Goal: Contribute content: Contribute content

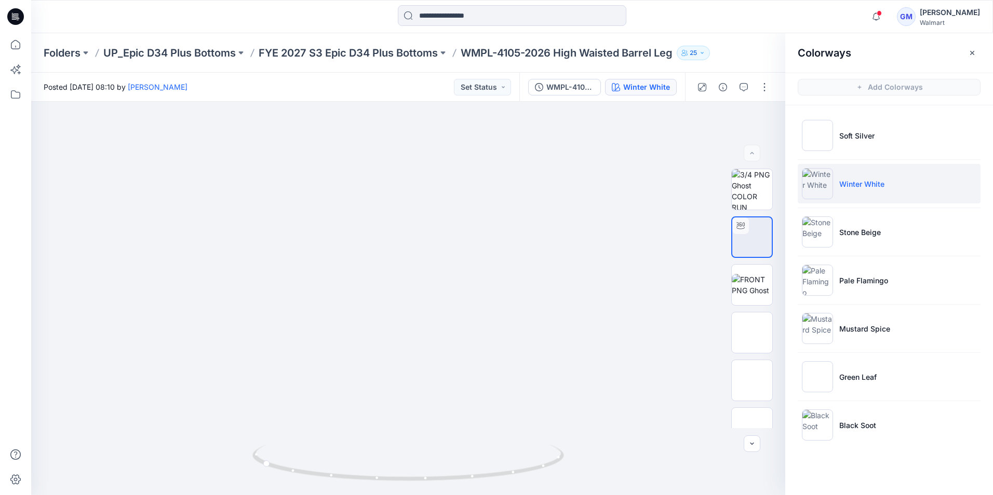
drag, startPoint x: 19, startPoint y: 17, endPoint x: 31, endPoint y: 25, distance: 15.0
click at [19, 17] on icon at bounding box center [15, 16] width 17 height 17
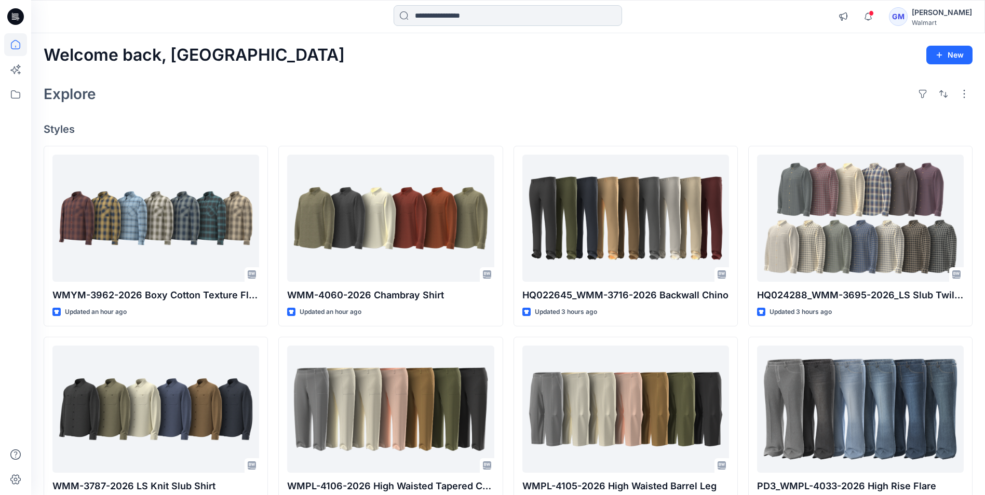
click at [494, 16] on input at bounding box center [508, 15] width 228 height 21
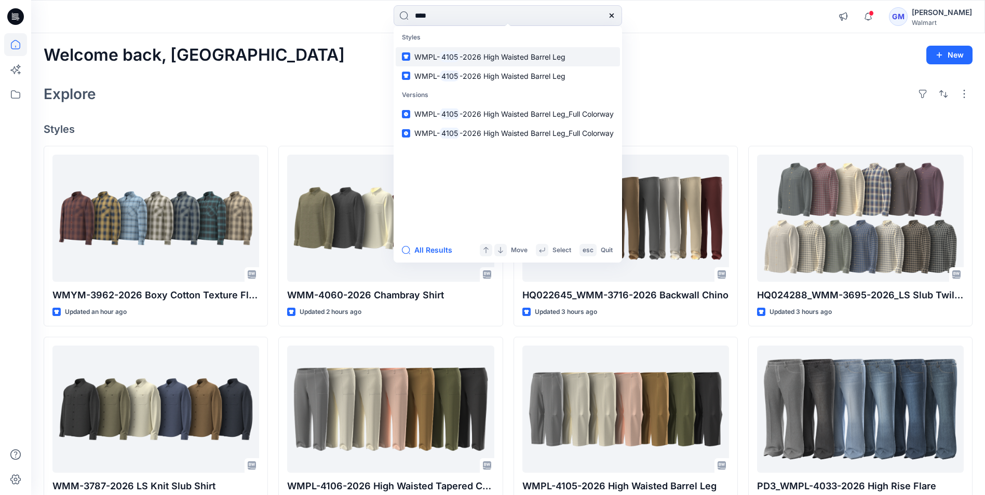
type input "****"
click at [443, 59] on mark "4105" at bounding box center [450, 57] width 20 height 12
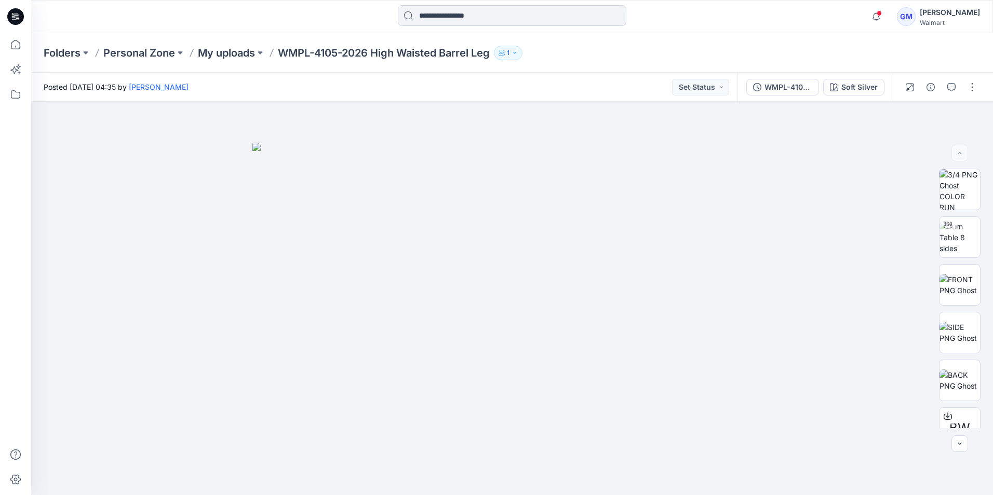
click at [469, 15] on input at bounding box center [512, 15] width 228 height 21
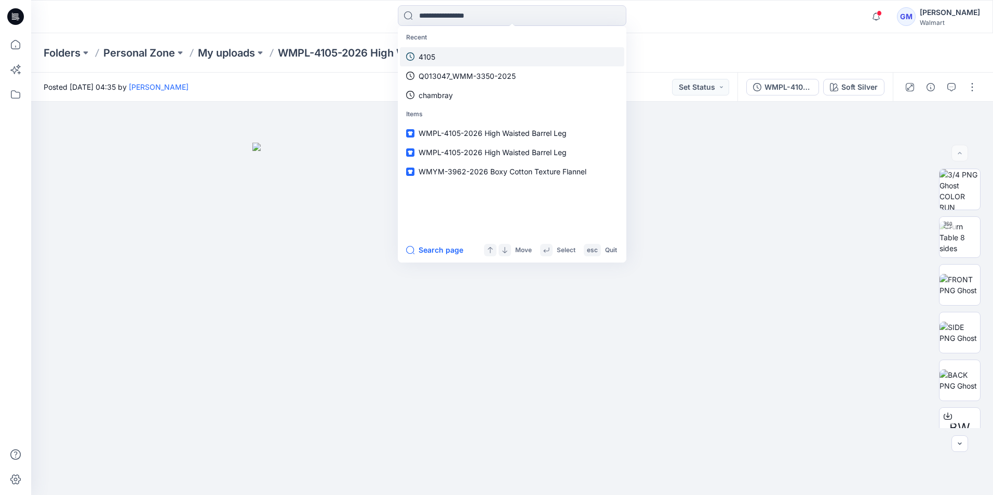
click at [454, 54] on link "4105" at bounding box center [512, 56] width 224 height 19
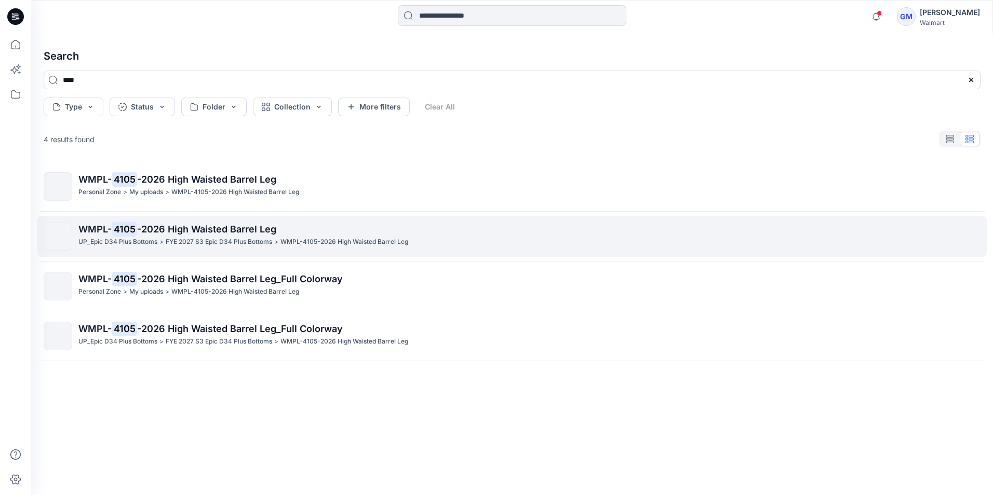
click at [144, 239] on p "UP_Epic D34 Plus Bottoms" at bounding box center [117, 242] width 79 height 11
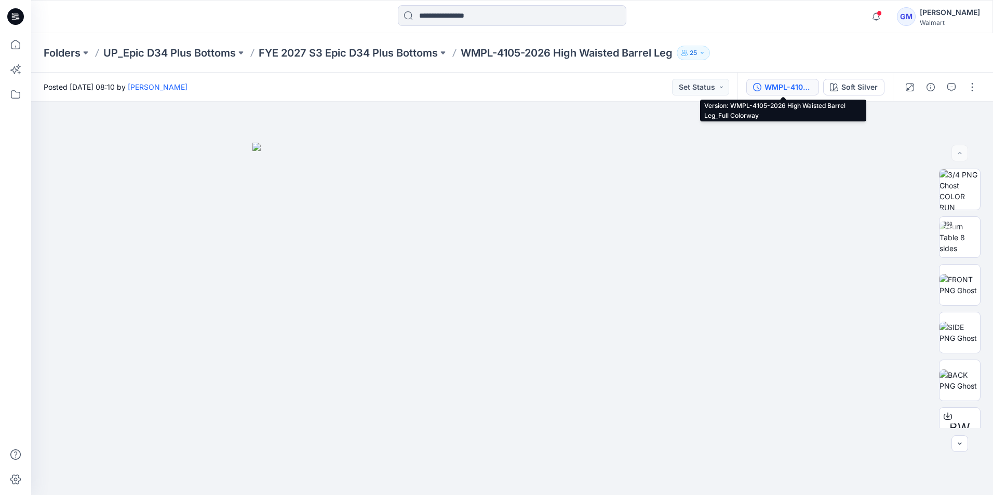
click at [786, 91] on div "WMPL-4105-2026 High Waisted Barrel Leg_Full Colorway" at bounding box center [788, 87] width 48 height 11
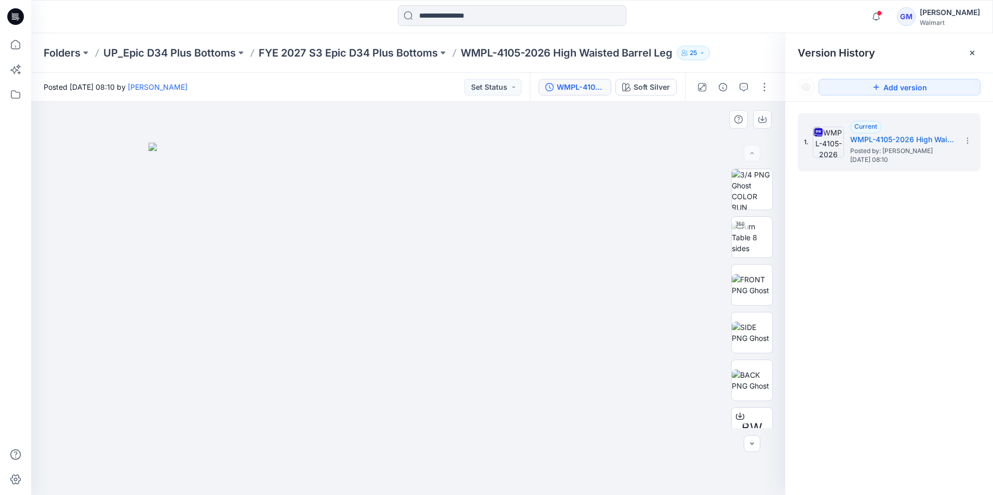
drag, startPoint x: 298, startPoint y: 159, endPoint x: 311, endPoint y: 163, distance: 14.0
click at [298, 159] on img at bounding box center [407, 319] width 519 height 353
click at [974, 56] on icon at bounding box center [972, 53] width 8 height 8
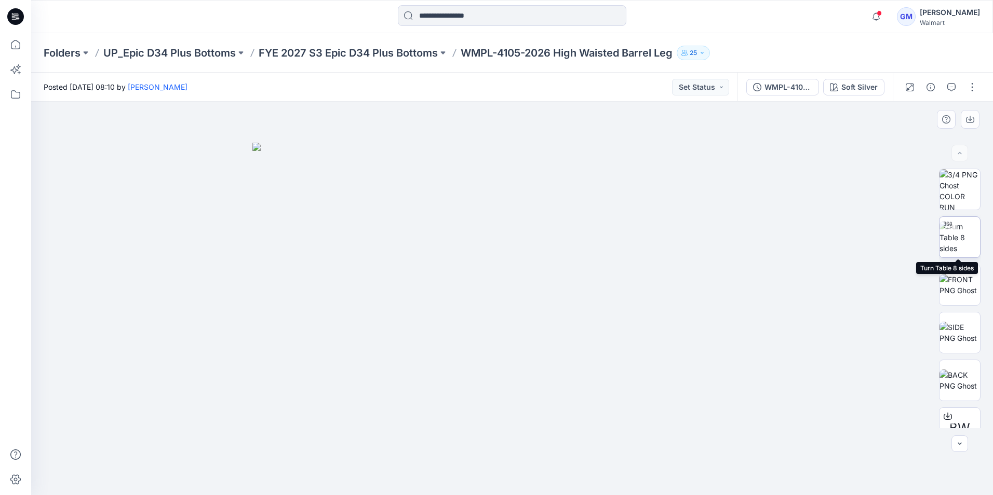
click at [963, 234] on img at bounding box center [959, 237] width 40 height 33
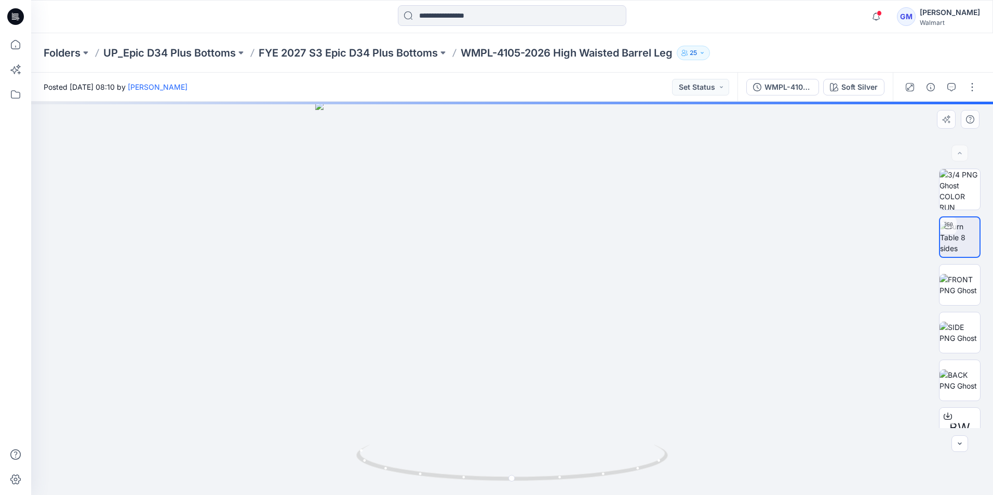
click at [869, 324] on div at bounding box center [512, 299] width 962 height 394
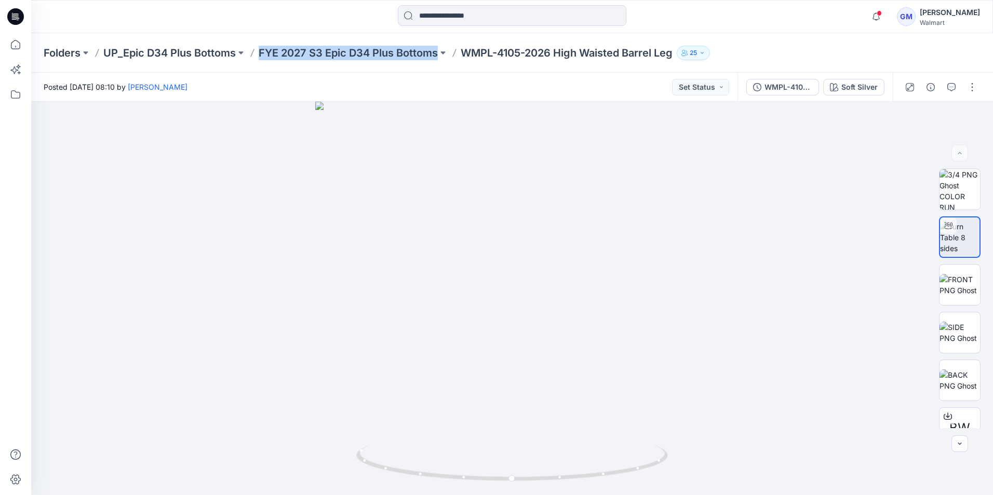
drag, startPoint x: 262, startPoint y: 45, endPoint x: 438, endPoint y: 61, distance: 176.2
click at [438, 61] on div "Folders UP_Epic D34 Plus Bottoms FYE 2027 S3 Epic D34 Plus Bottoms WMPL-4105-20…" at bounding box center [512, 52] width 962 height 39
copy p "FYE 2027 S3 Epic D34 Plus Bottoms"
click at [792, 85] on div "WMPL-4105-2026 High Waisted Barrel Leg_Full Colorway" at bounding box center [788, 87] width 48 height 11
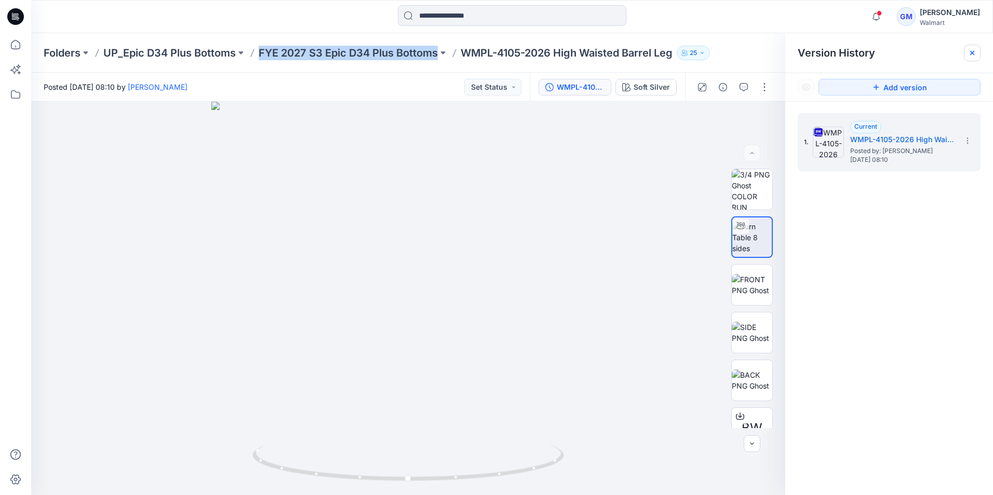
click at [971, 54] on icon at bounding box center [972, 53] width 4 height 4
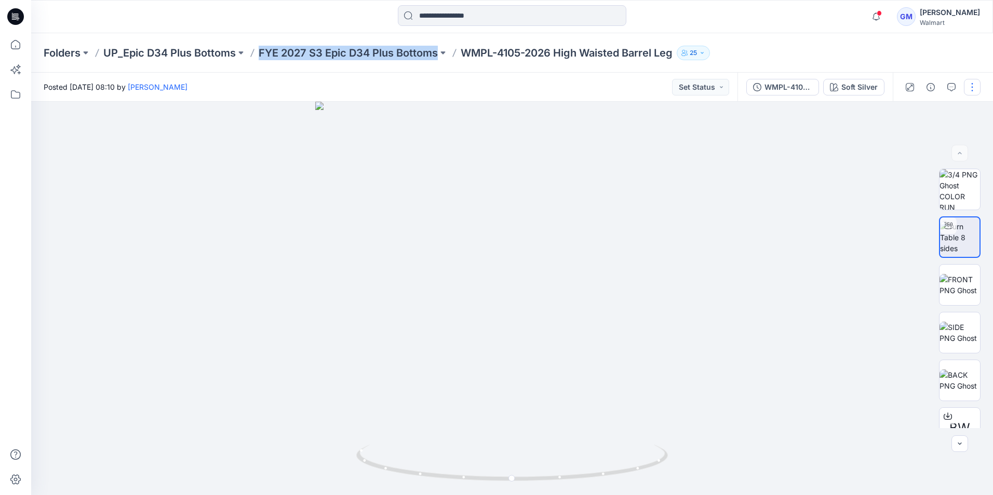
click at [970, 90] on button "button" at bounding box center [972, 87] width 17 height 17
click at [925, 142] on button "Edit" at bounding box center [929, 140] width 96 height 19
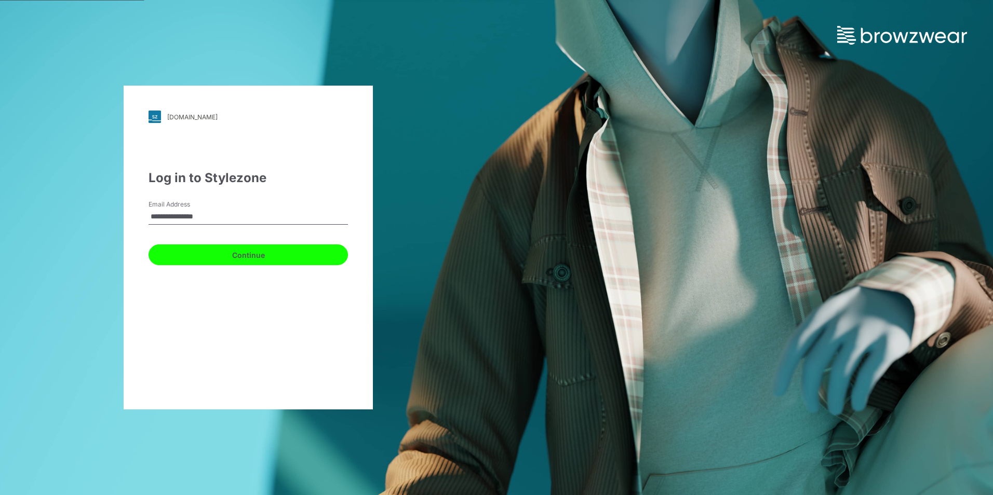
click at [246, 253] on button "Continue" at bounding box center [247, 255] width 199 height 21
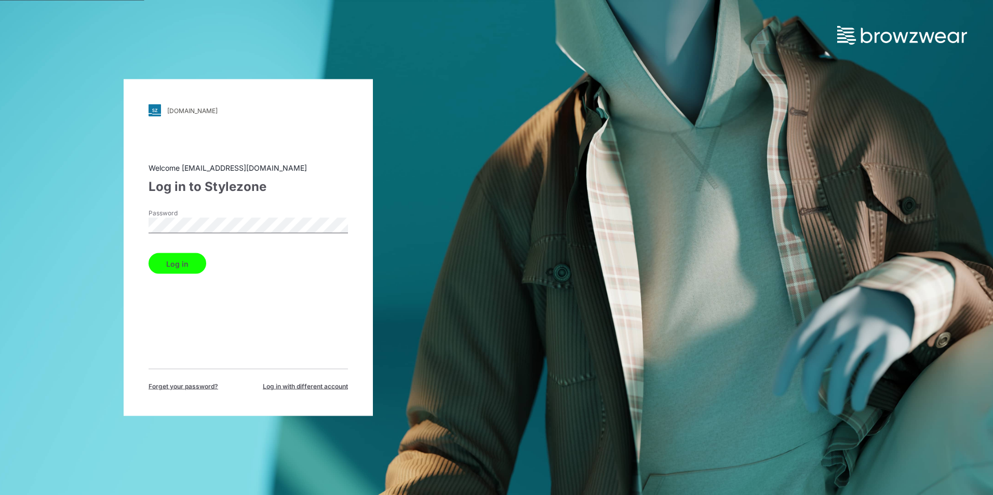
click at [186, 271] on button "Log in" at bounding box center [177, 263] width 58 height 21
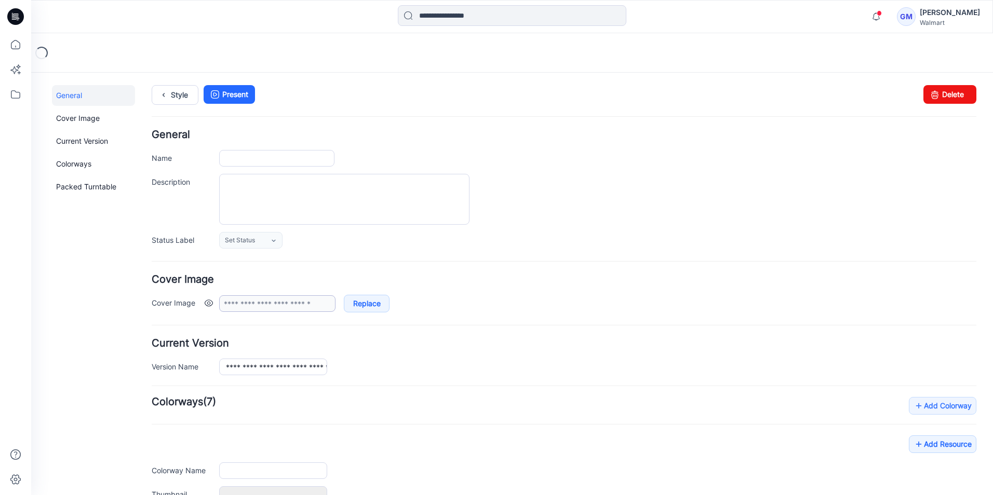
type input "**********"
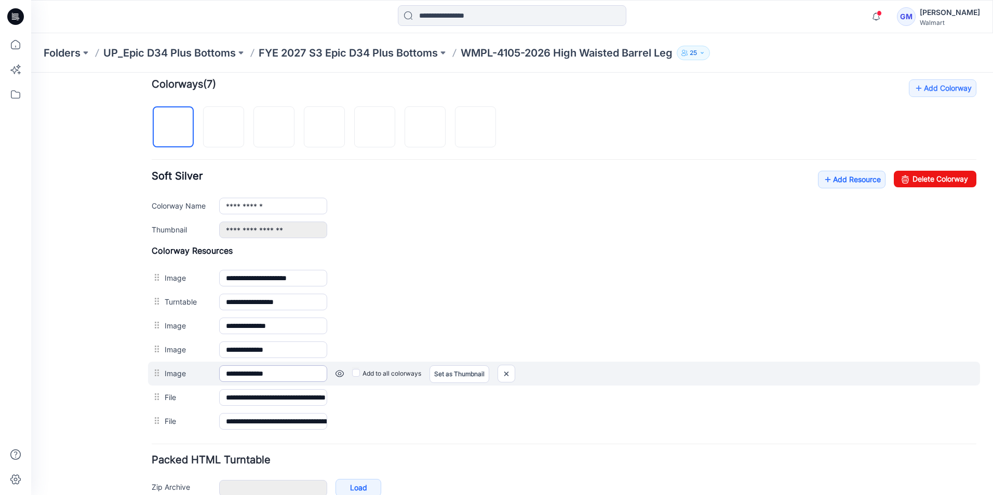
scroll to position [219, 0]
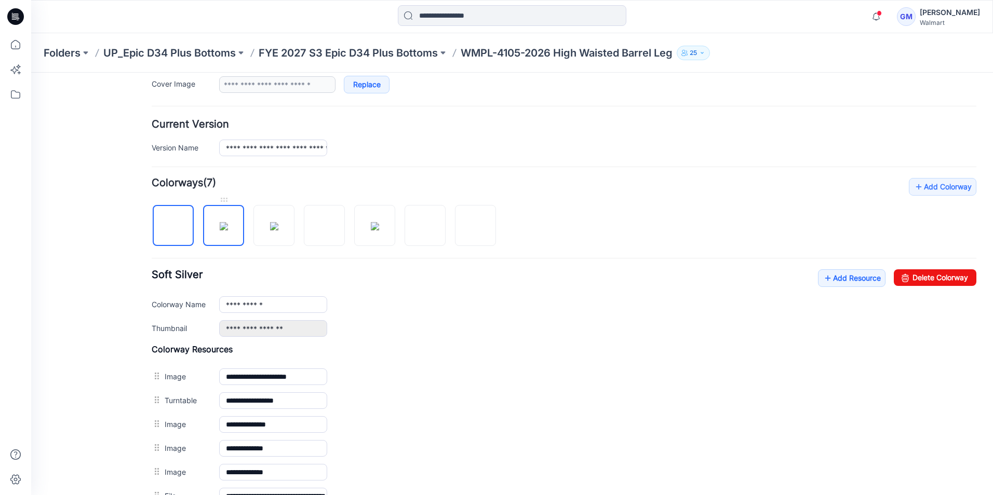
click at [228, 231] on img at bounding box center [224, 226] width 8 height 8
click at [953, 280] on link "Delete Colorway" at bounding box center [935, 277] width 83 height 17
click at [225, 226] on img at bounding box center [224, 226] width 8 height 8
click at [956, 283] on link "Delete Colorway" at bounding box center [935, 277] width 83 height 17
click at [225, 226] on img at bounding box center [224, 226] width 8 height 8
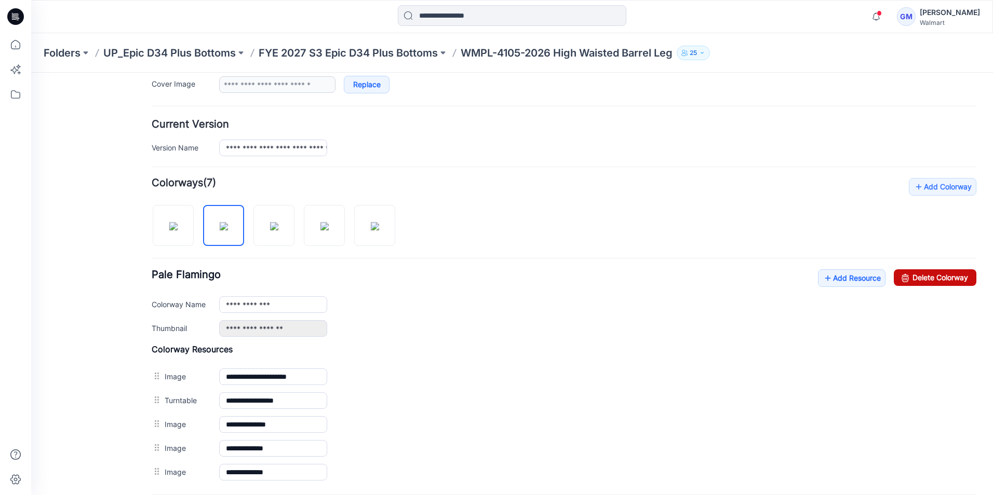
click at [927, 280] on link "Delete Colorway" at bounding box center [935, 277] width 83 height 17
click at [226, 229] on img at bounding box center [224, 226] width 8 height 8
click at [920, 277] on link "Delete Colorway" at bounding box center [935, 277] width 83 height 17
click at [223, 231] on img at bounding box center [224, 226] width 8 height 8
click at [919, 280] on link "Delete Colorway" at bounding box center [935, 277] width 83 height 17
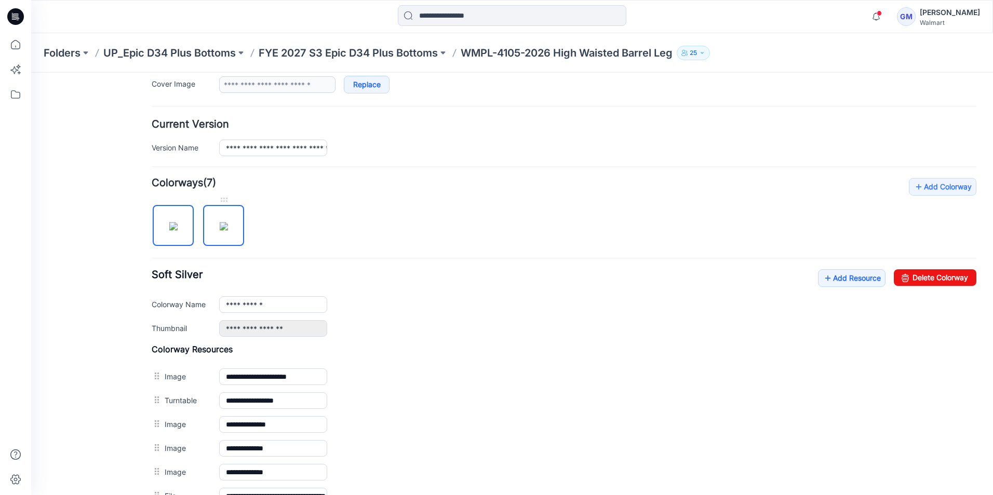
click at [222, 227] on img at bounding box center [224, 226] width 8 height 8
click at [931, 282] on link "Delete Colorway" at bounding box center [935, 277] width 83 height 17
type input "**********"
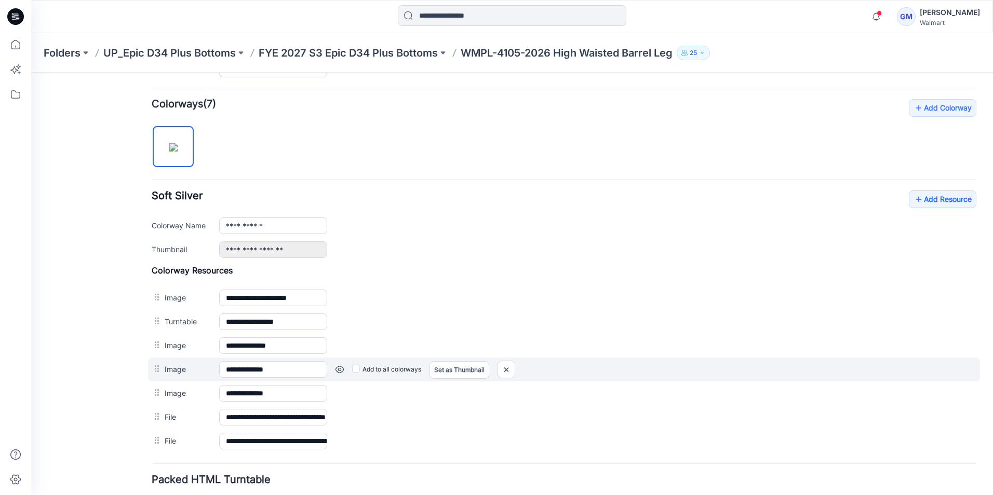
scroll to position [375, 0]
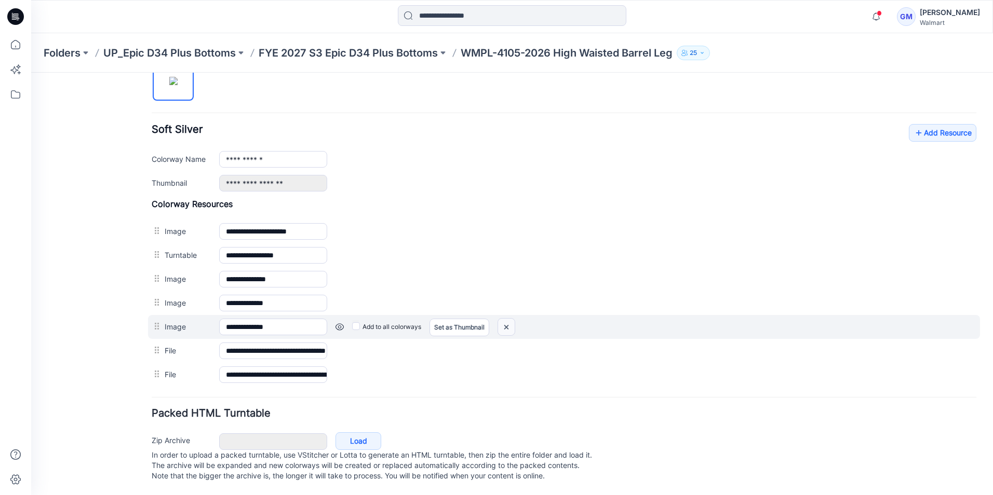
click at [509, 319] on img at bounding box center [506, 327] width 17 height 17
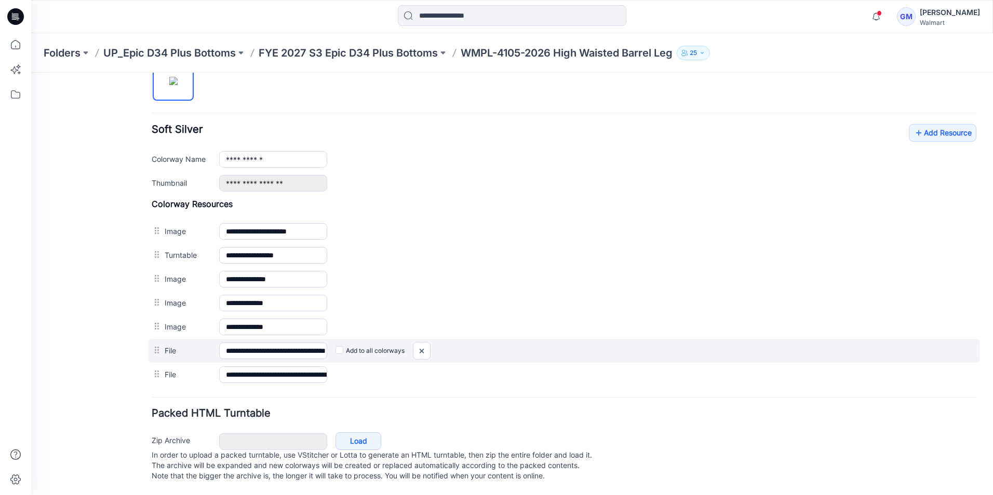
scroll to position [351, 0]
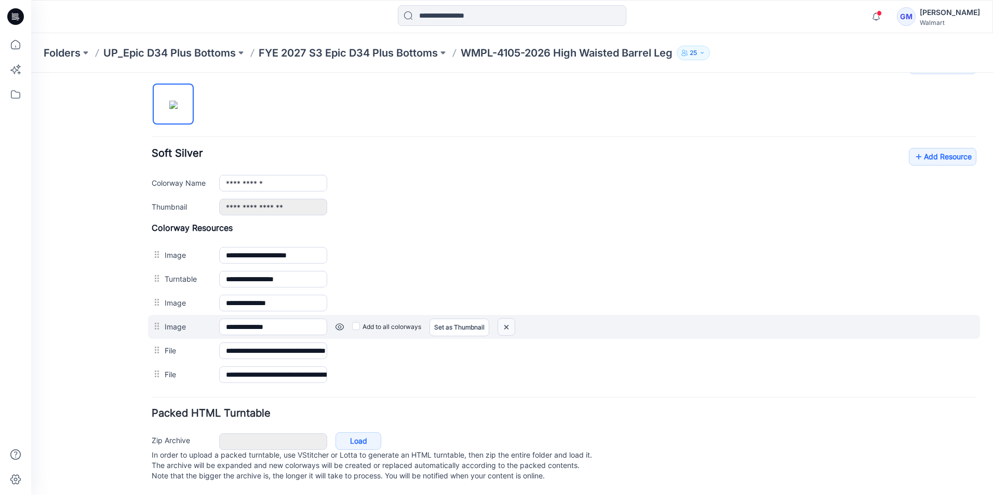
click at [509, 319] on img at bounding box center [506, 327] width 17 height 17
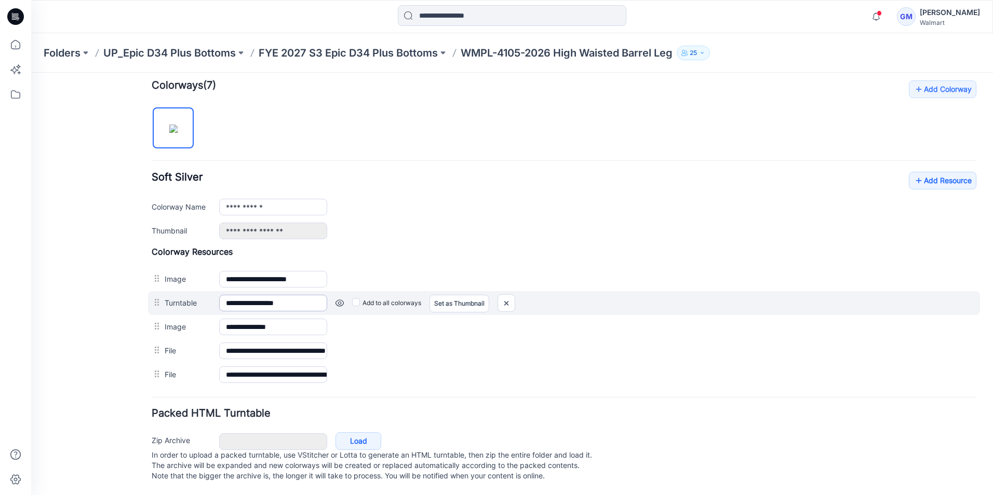
scroll to position [327, 0]
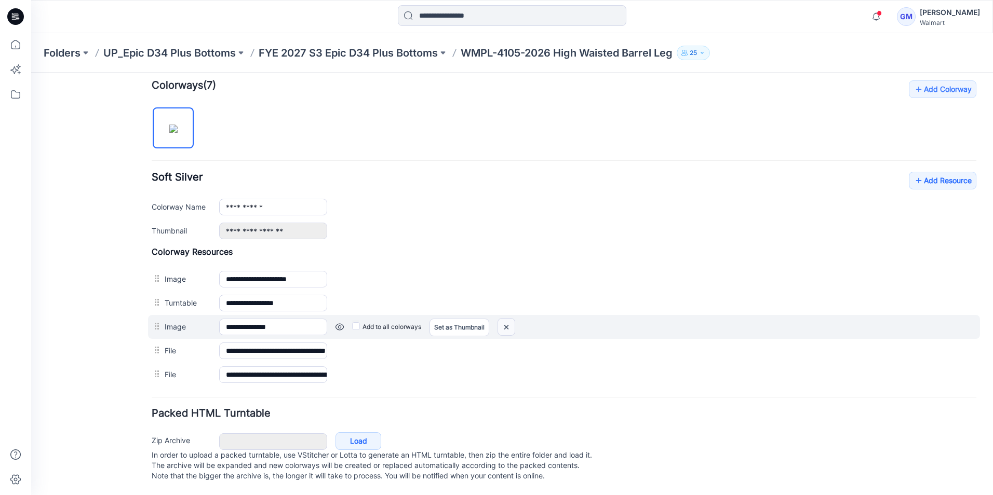
click at [511, 319] on img at bounding box center [506, 327] width 17 height 17
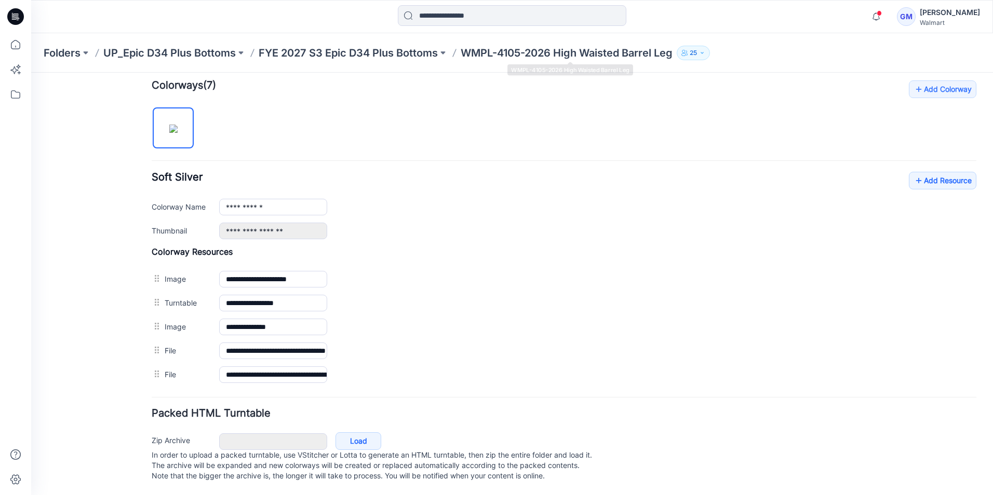
scroll to position [303, 0]
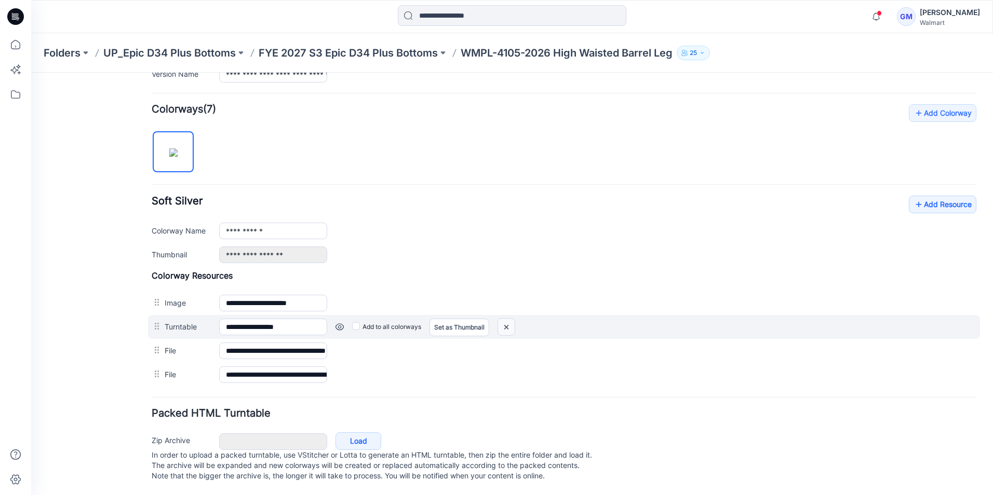
click at [512, 319] on img at bounding box center [506, 327] width 17 height 17
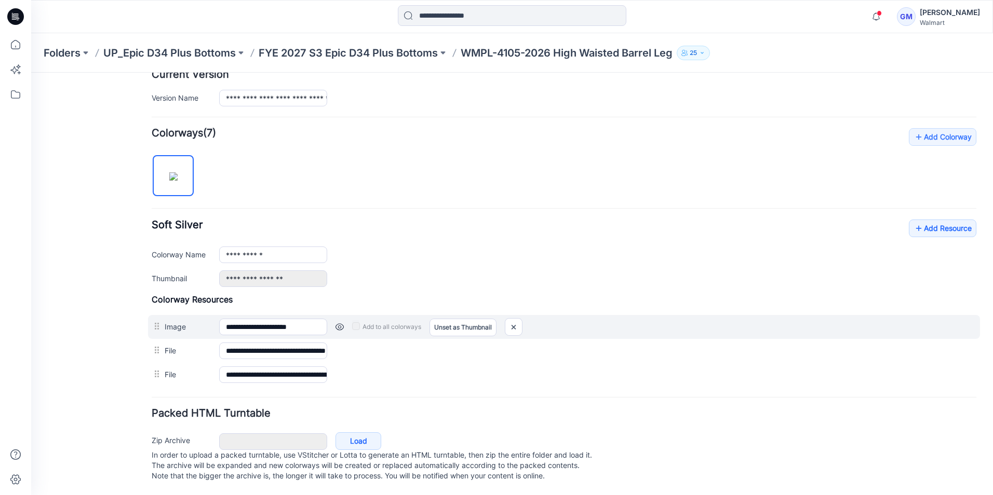
scroll to position [279, 0]
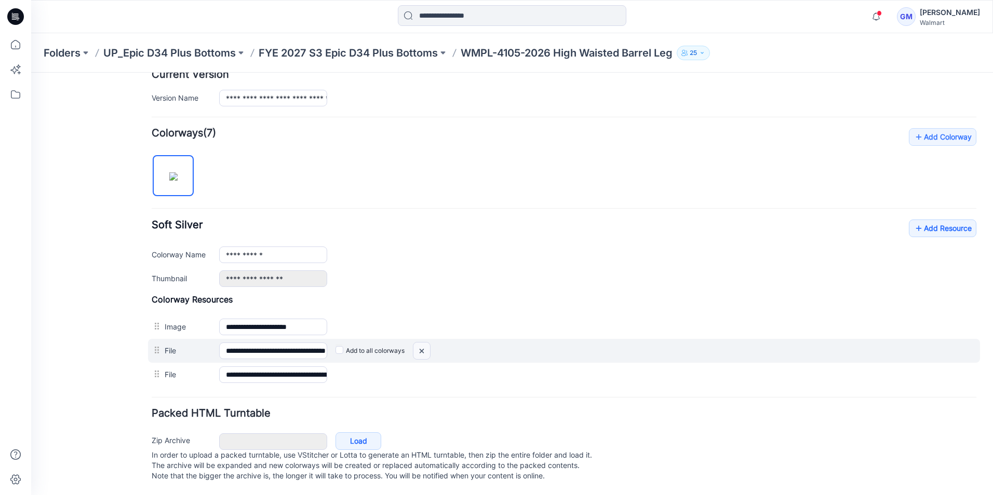
click at [422, 343] on img at bounding box center [421, 351] width 17 height 17
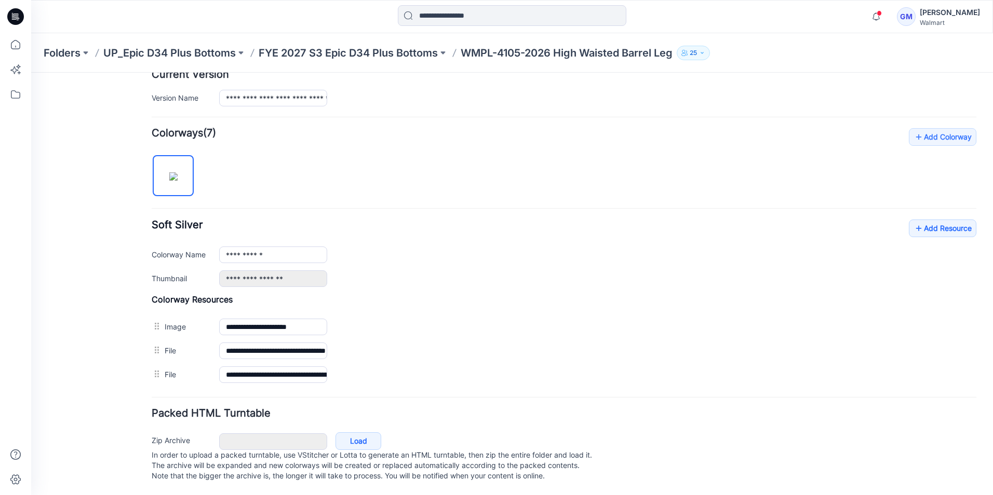
scroll to position [255, 0]
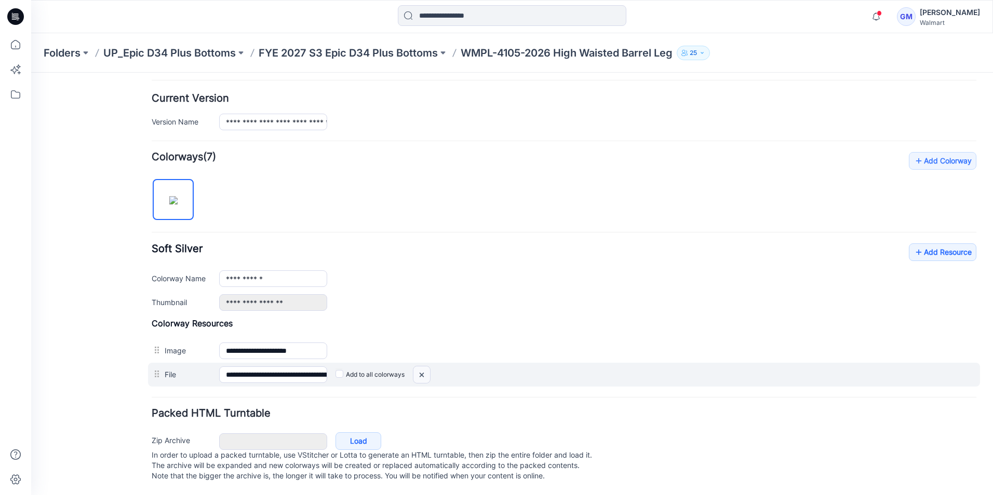
drag, startPoint x: 420, startPoint y: 367, endPoint x: 567, endPoint y: 131, distance: 278.0
click at [420, 367] on img at bounding box center [421, 375] width 17 height 17
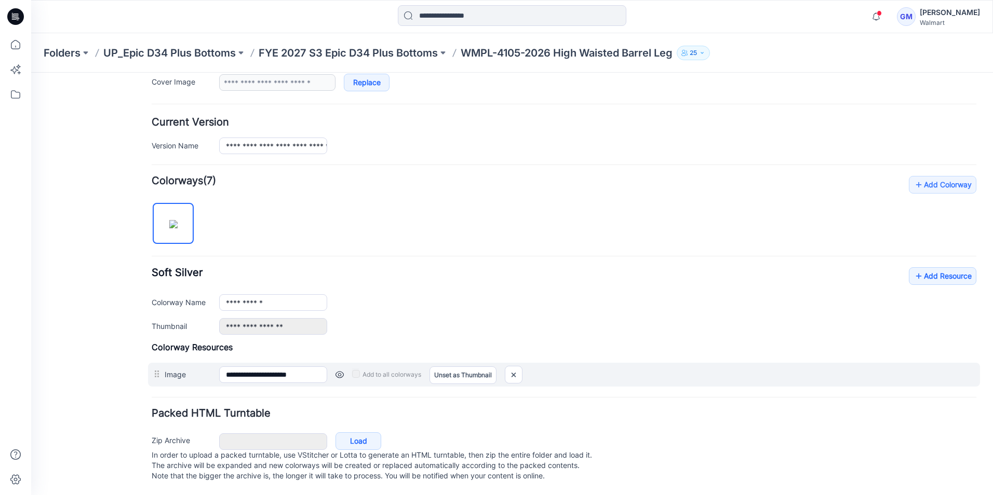
scroll to position [232, 0]
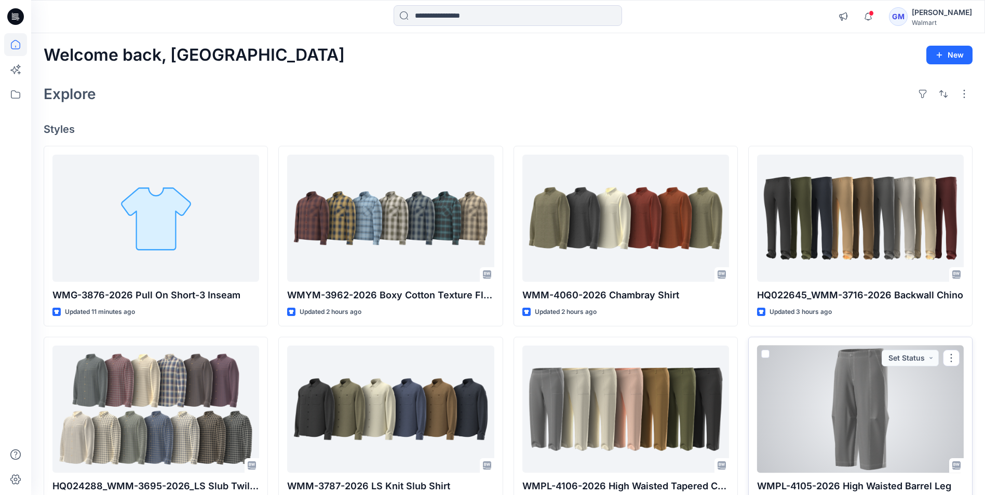
click at [889, 428] on div at bounding box center [860, 409] width 207 height 127
click at [869, 434] on div at bounding box center [860, 409] width 207 height 127
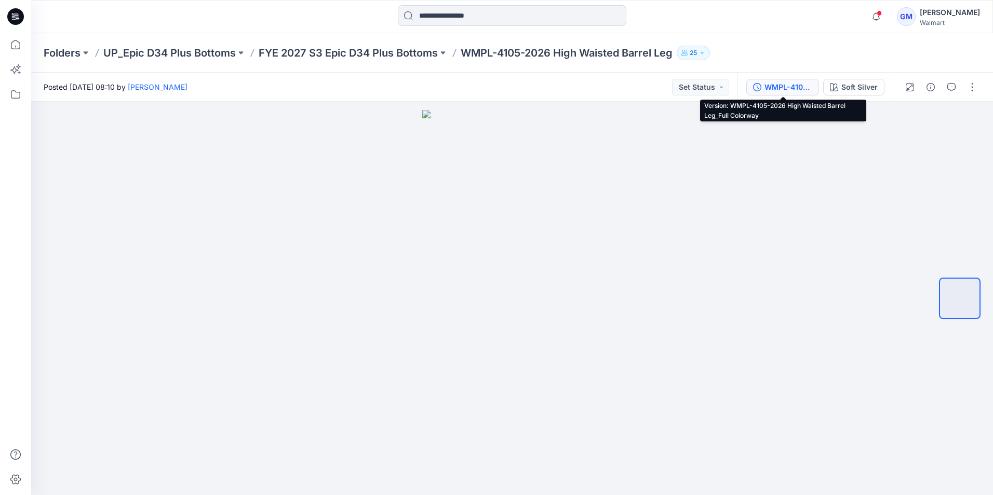
click at [795, 89] on div "WMPL-4105-2026 High Waisted Barrel Leg_Full Colorway" at bounding box center [788, 87] width 48 height 11
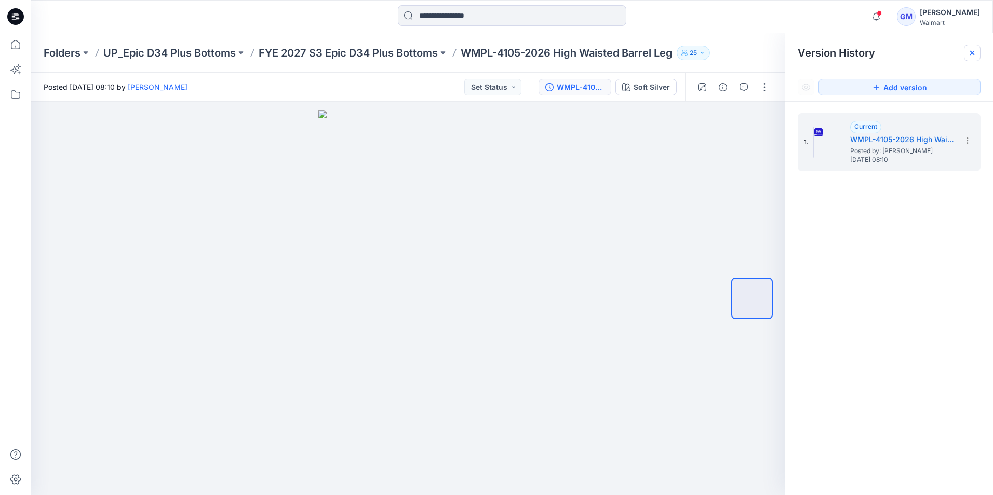
click at [970, 52] on icon at bounding box center [972, 53] width 4 height 4
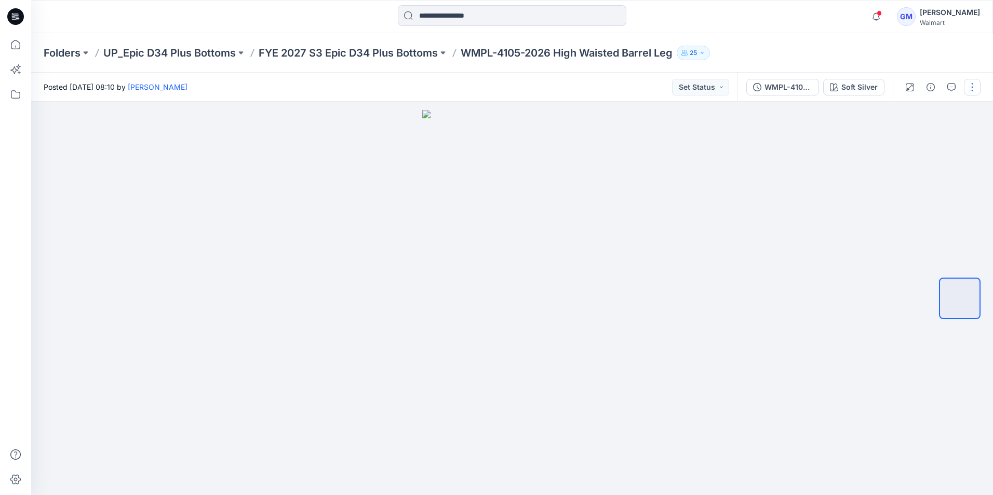
click at [972, 89] on button "button" at bounding box center [972, 87] width 17 height 17
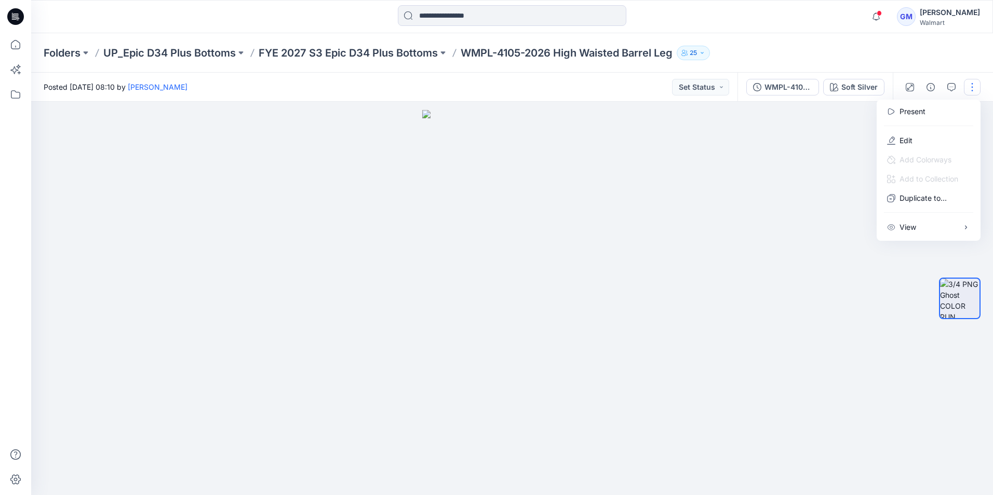
click at [971, 86] on button "button" at bounding box center [972, 87] width 17 height 17
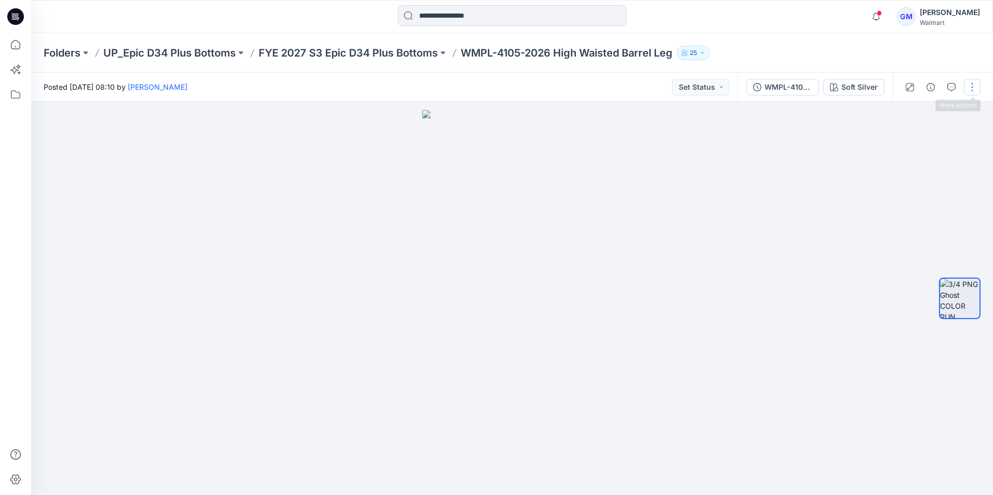
click at [968, 88] on button "button" at bounding box center [972, 87] width 17 height 17
click at [905, 140] on p "Edit" at bounding box center [905, 140] width 13 height 11
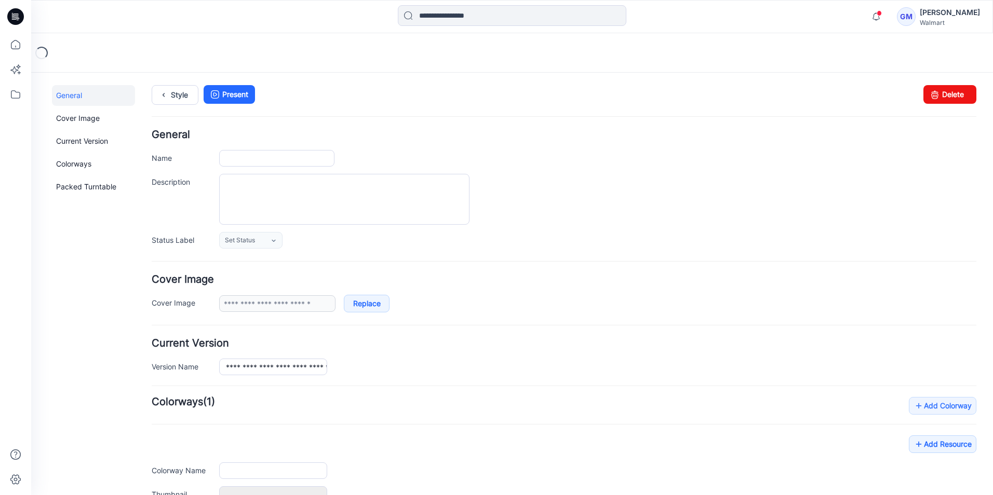
type input "**********"
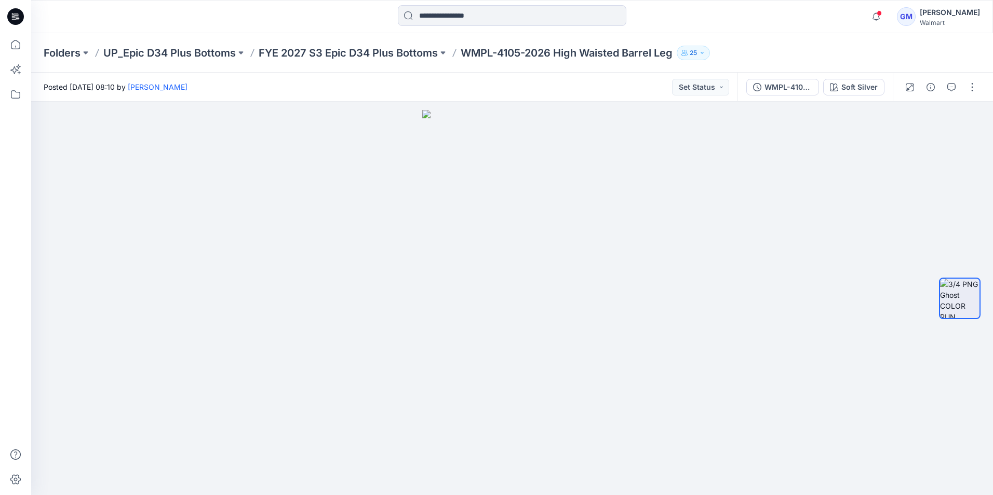
click at [16, 20] on icon at bounding box center [15, 16] width 17 height 17
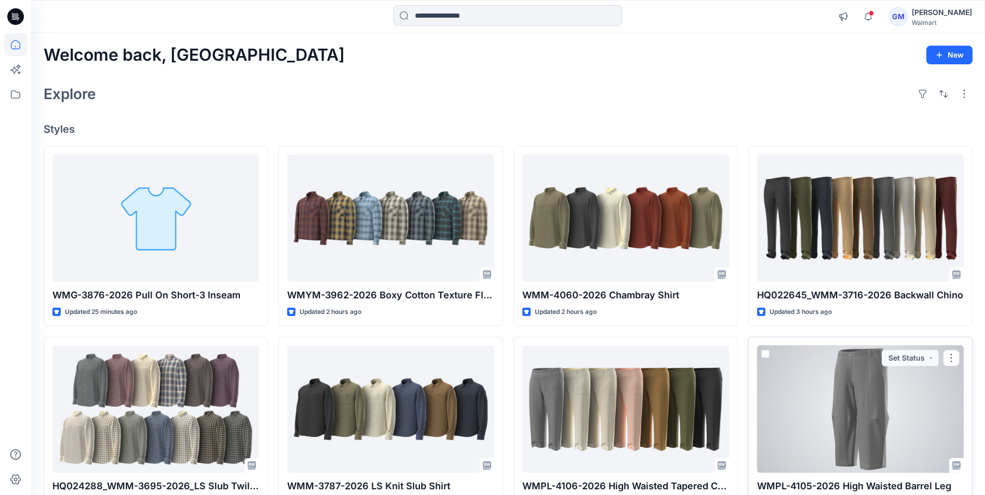
click at [874, 422] on div at bounding box center [860, 409] width 207 height 127
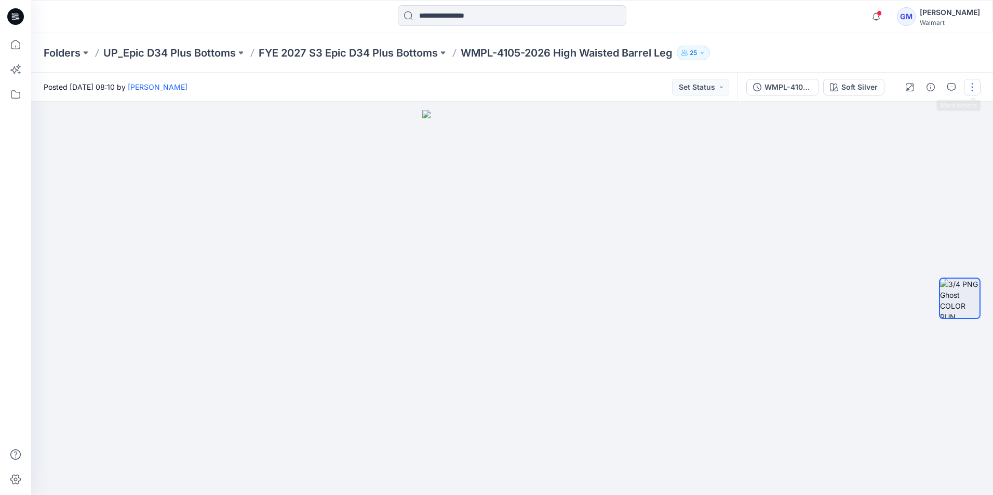
click at [971, 91] on button "button" at bounding box center [972, 87] width 17 height 17
click at [914, 143] on button "Edit" at bounding box center [929, 140] width 96 height 19
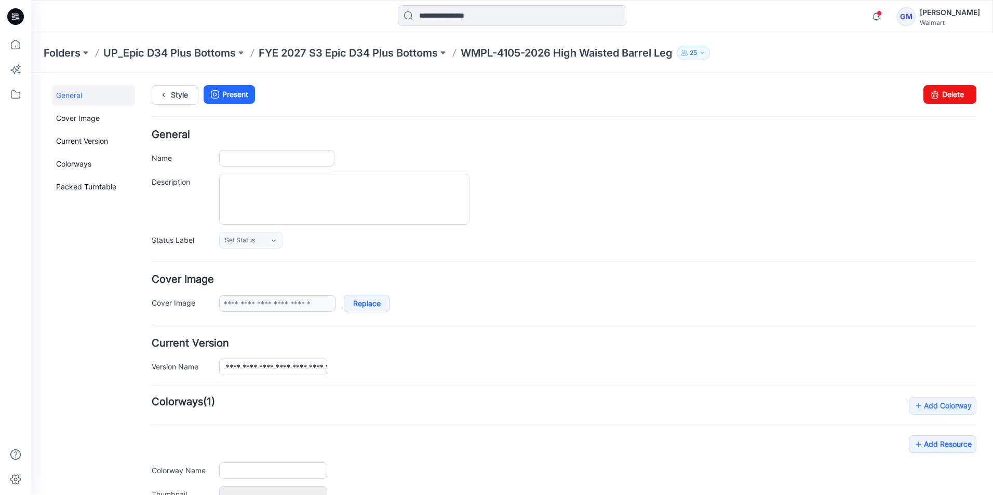
type input "**********"
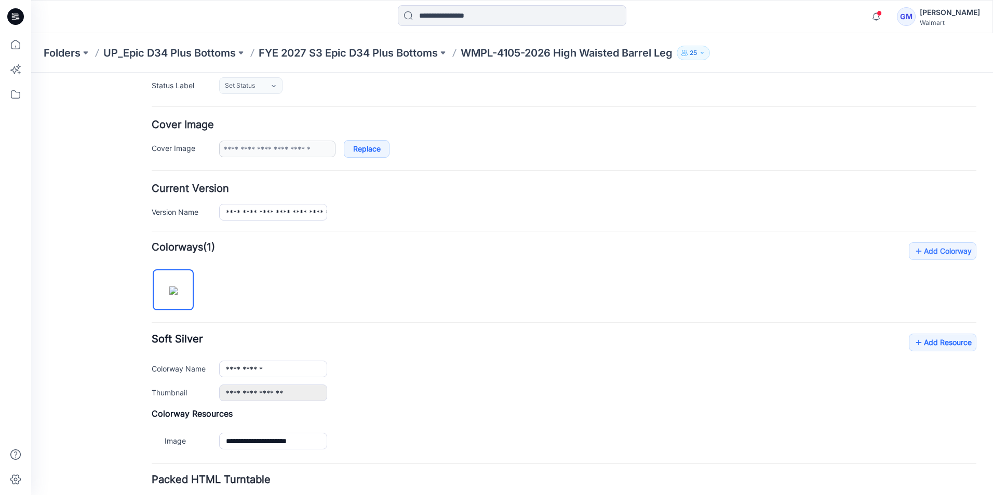
scroll to position [156, 0]
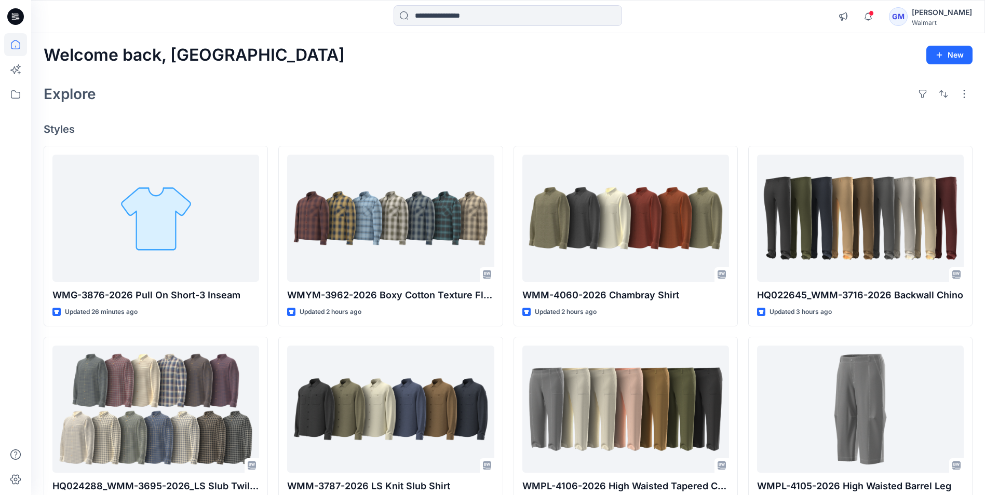
click at [739, 99] on div "Explore" at bounding box center [508, 94] width 929 height 25
click at [782, 58] on div "Welcome back, Gayan New" at bounding box center [508, 55] width 929 height 19
click at [317, 107] on div "Welcome back, Gayan New Explore Styles WMG-3876-2026 Pull On Short-3 Inseam Upd…" at bounding box center [508, 377] width 954 height 688
